Goal: Information Seeking & Learning: Learn about a topic

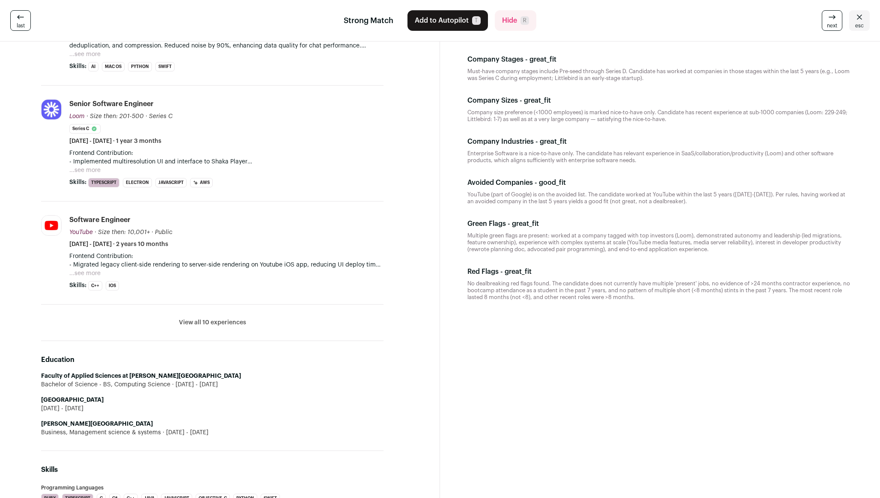
scroll to position [177, 0]
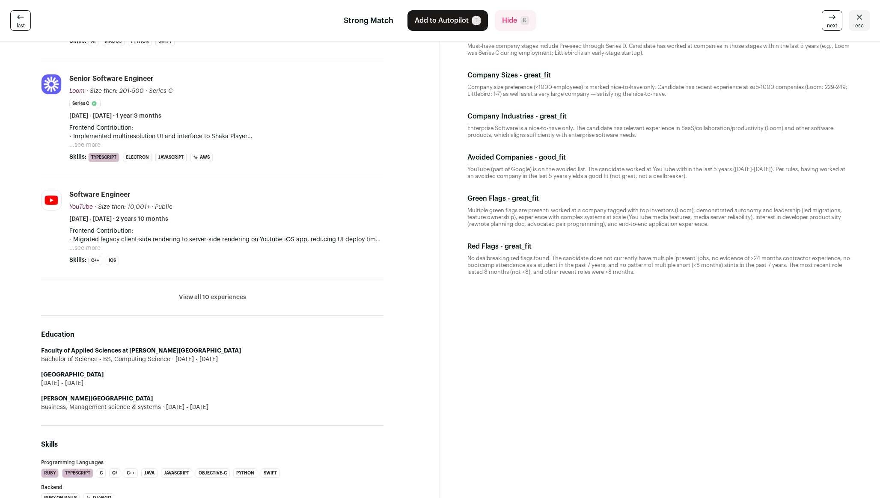
click at [232, 302] on li "View all 10 experiences View less" at bounding box center [212, 298] width 342 height 36
click at [230, 287] on li "View all 10 experiences View less" at bounding box center [212, 298] width 342 height 36
click at [223, 295] on button "View all 10 experiences" at bounding box center [212, 297] width 67 height 9
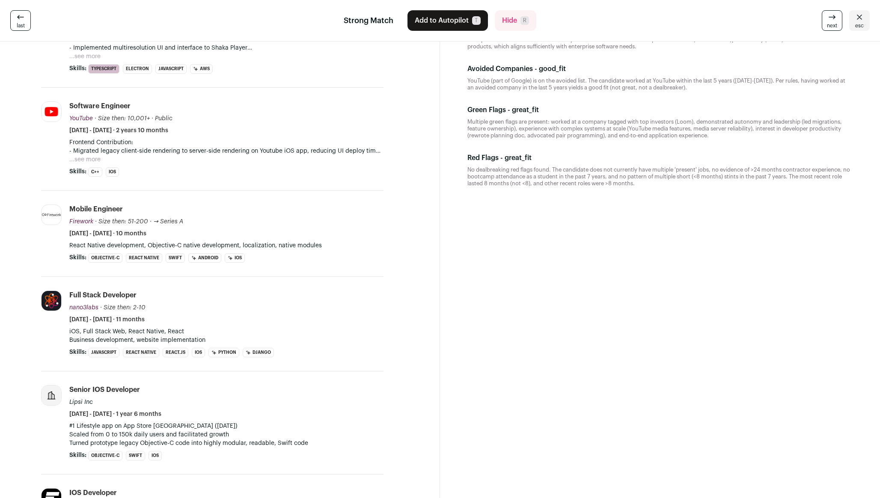
scroll to position [78, 0]
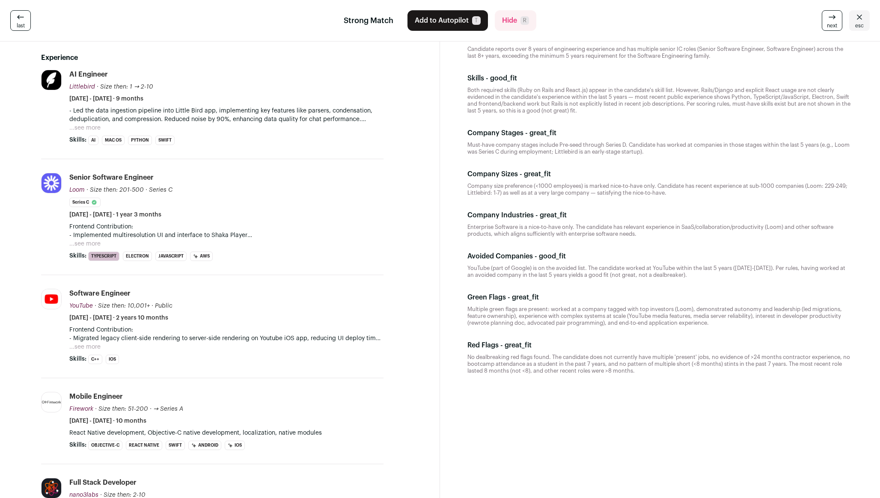
click at [87, 244] on button "...see more" at bounding box center [84, 244] width 31 height 9
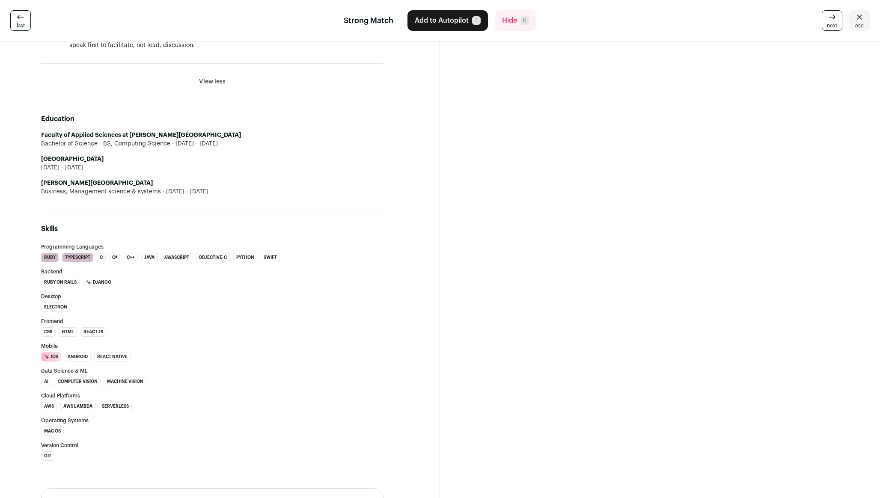
scroll to position [0, 0]
